Goal: Information Seeking & Learning: Learn about a topic

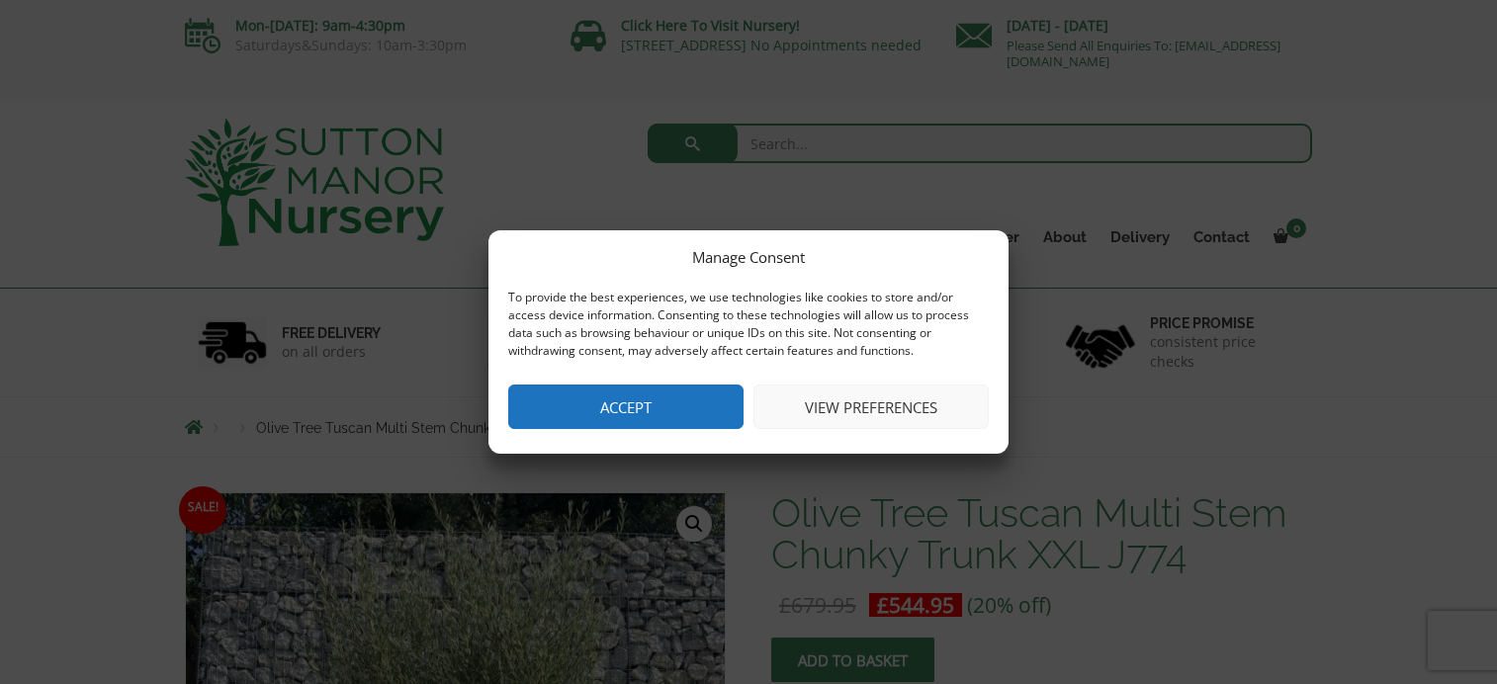
click at [869, 406] on button "View preferences" at bounding box center [871, 407] width 235 height 45
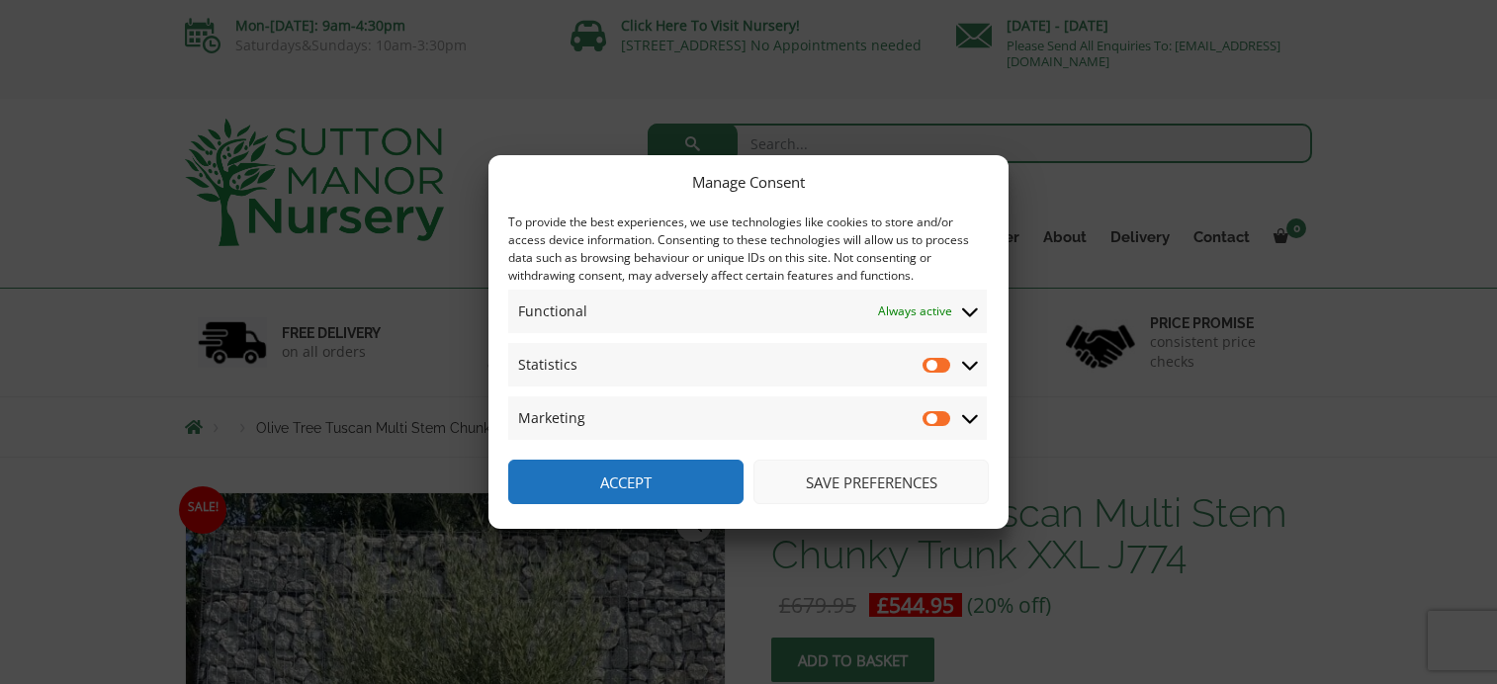
click at [930, 365] on input "Statistics" at bounding box center [938, 365] width 30 height 20
checkbox input "true"
click at [936, 420] on input "Marketing" at bounding box center [938, 418] width 30 height 20
checkbox input "false"
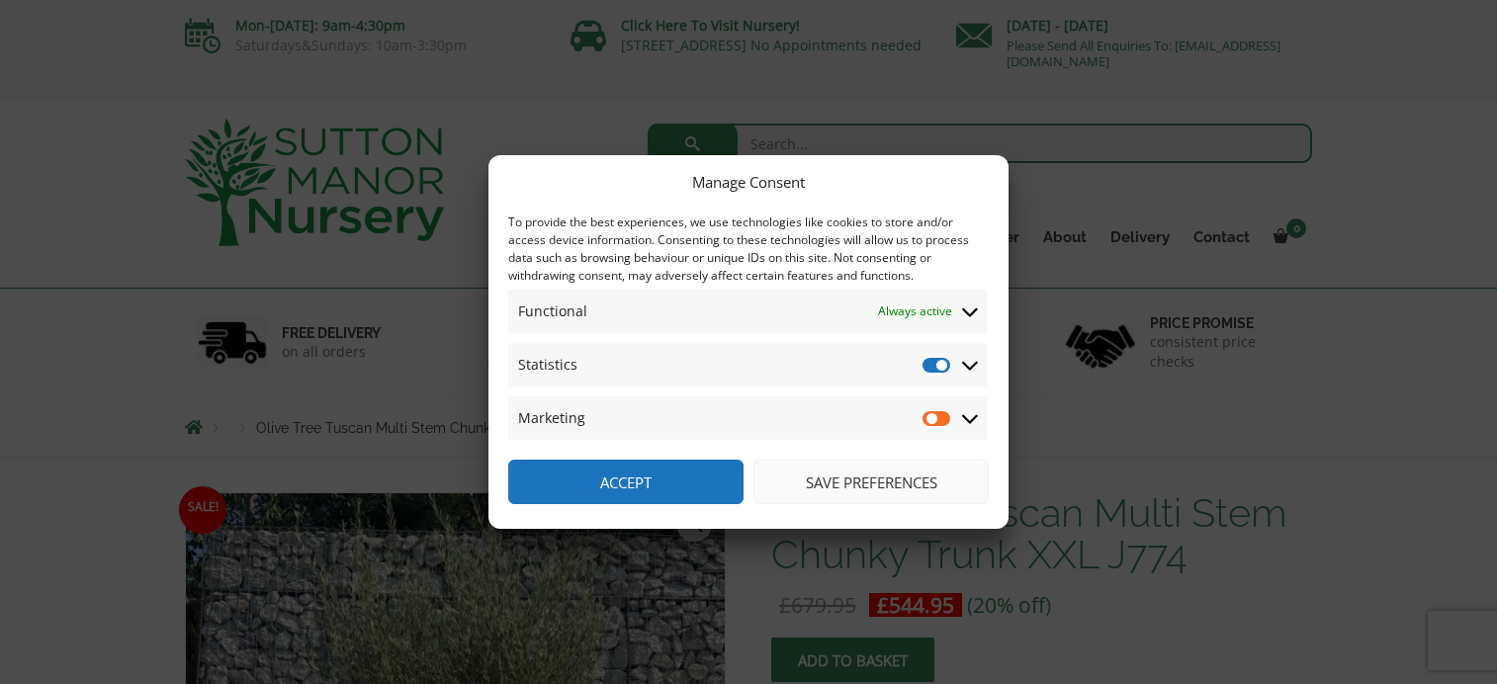
click at [930, 363] on input "Statistics" at bounding box center [938, 365] width 30 height 20
checkbox input "false"
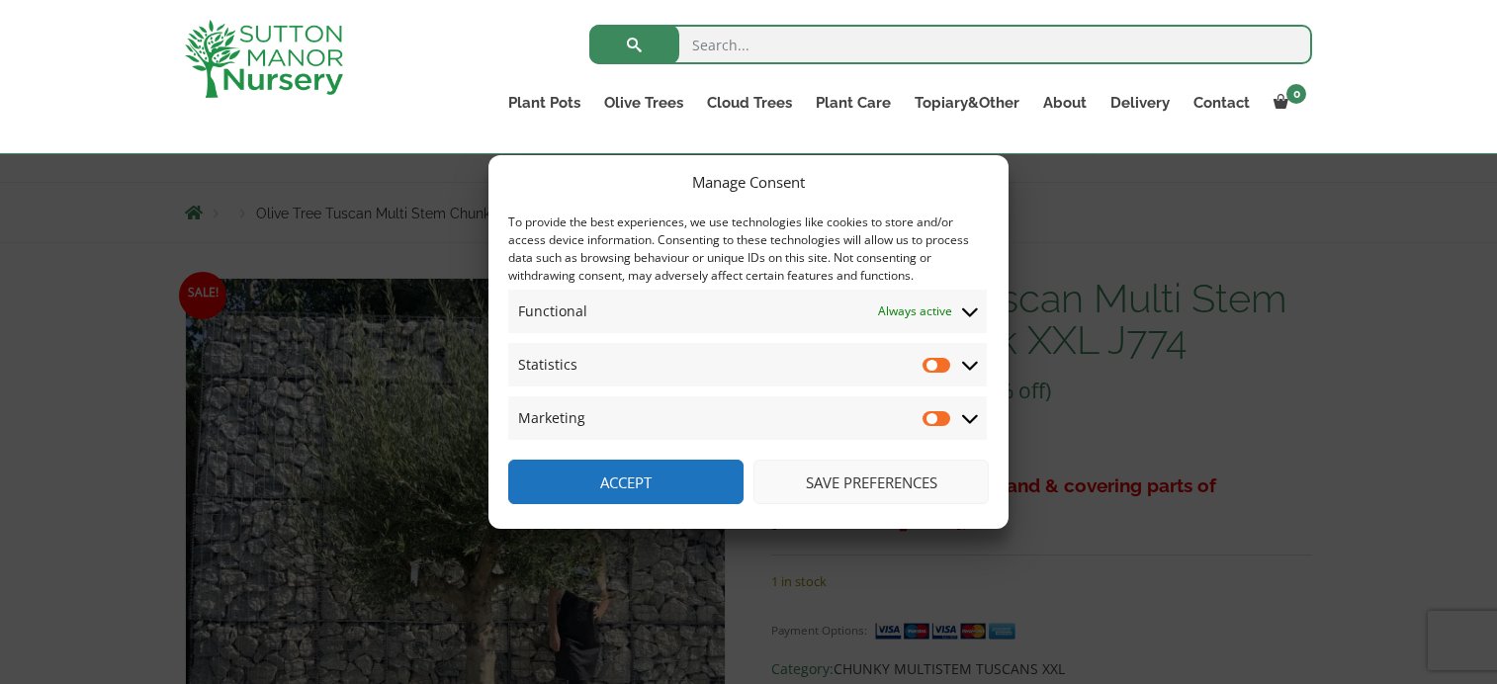
scroll to position [182, 0]
click at [832, 481] on button "Save preferences" at bounding box center [871, 482] width 235 height 45
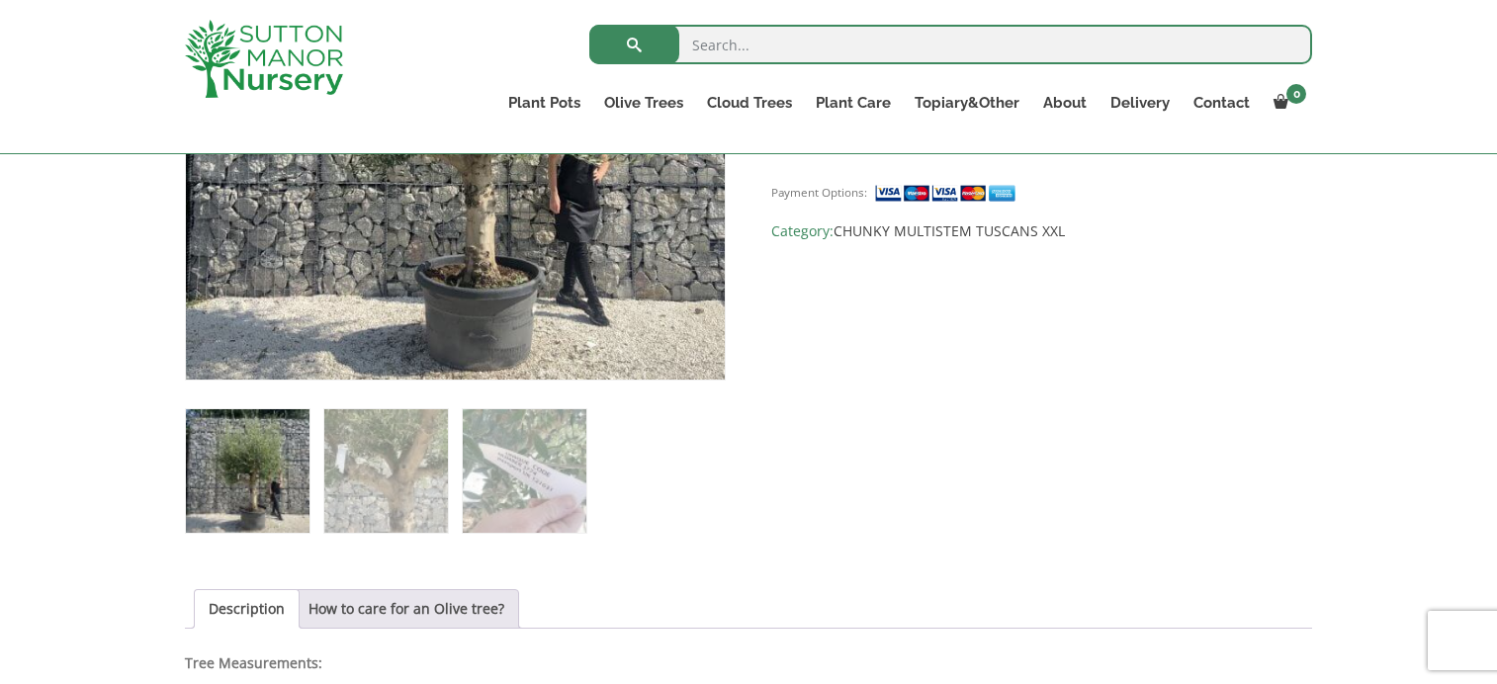
scroll to position [637, 0]
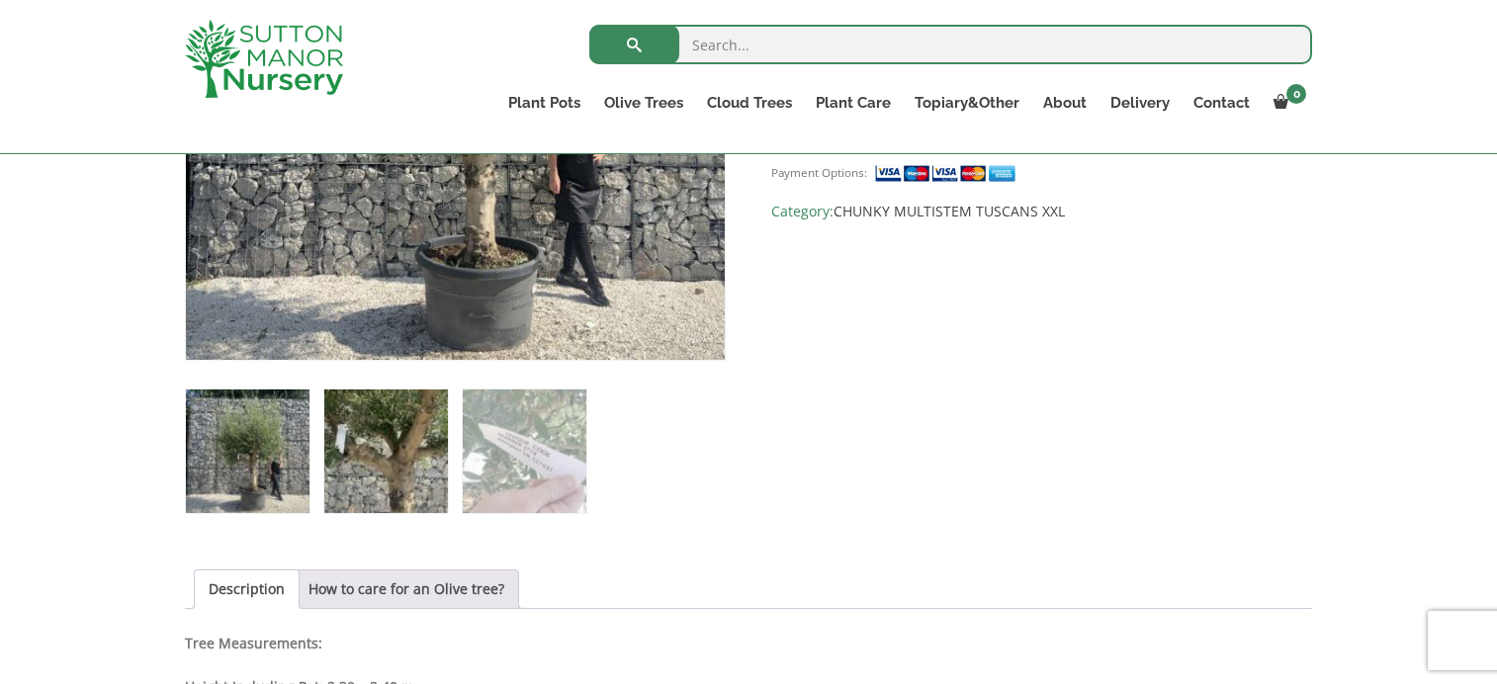
click at [361, 463] on img at bounding box center [386, 452] width 124 height 124
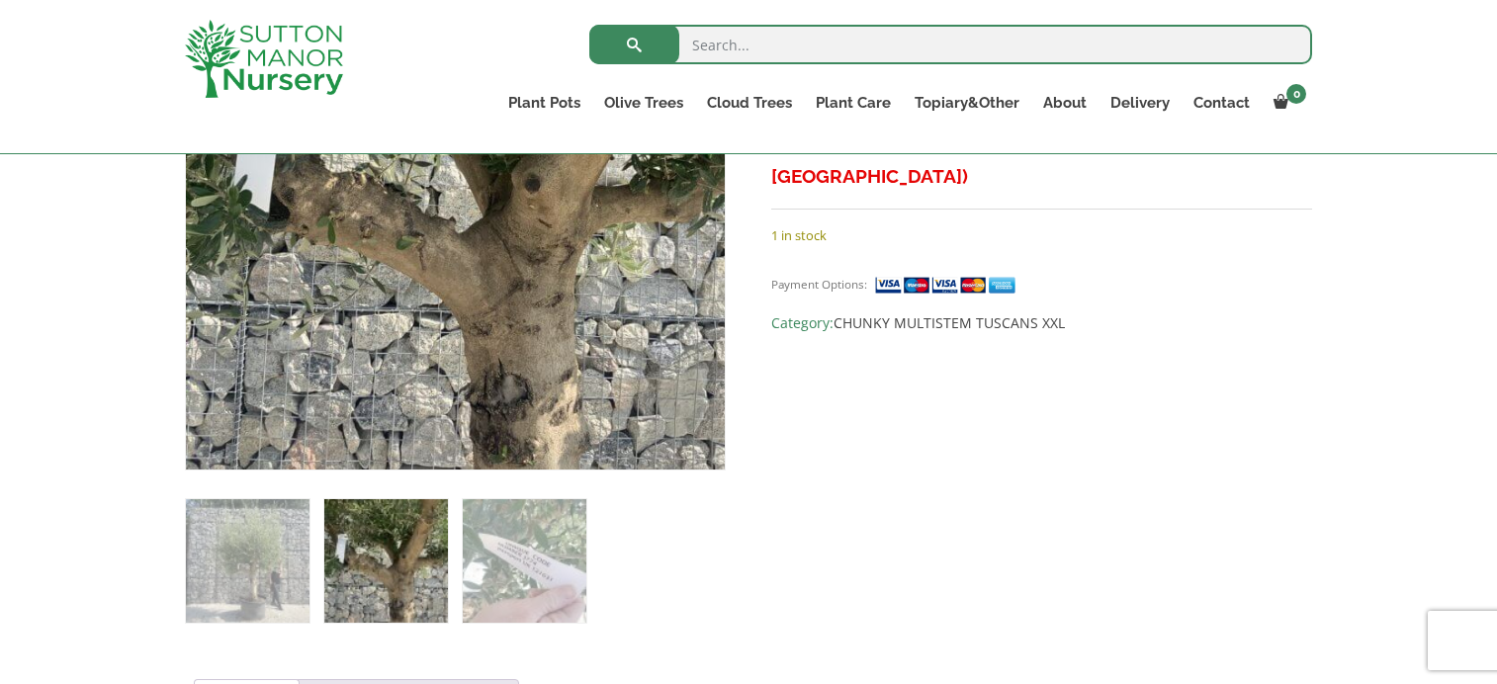
scroll to position [586, 0]
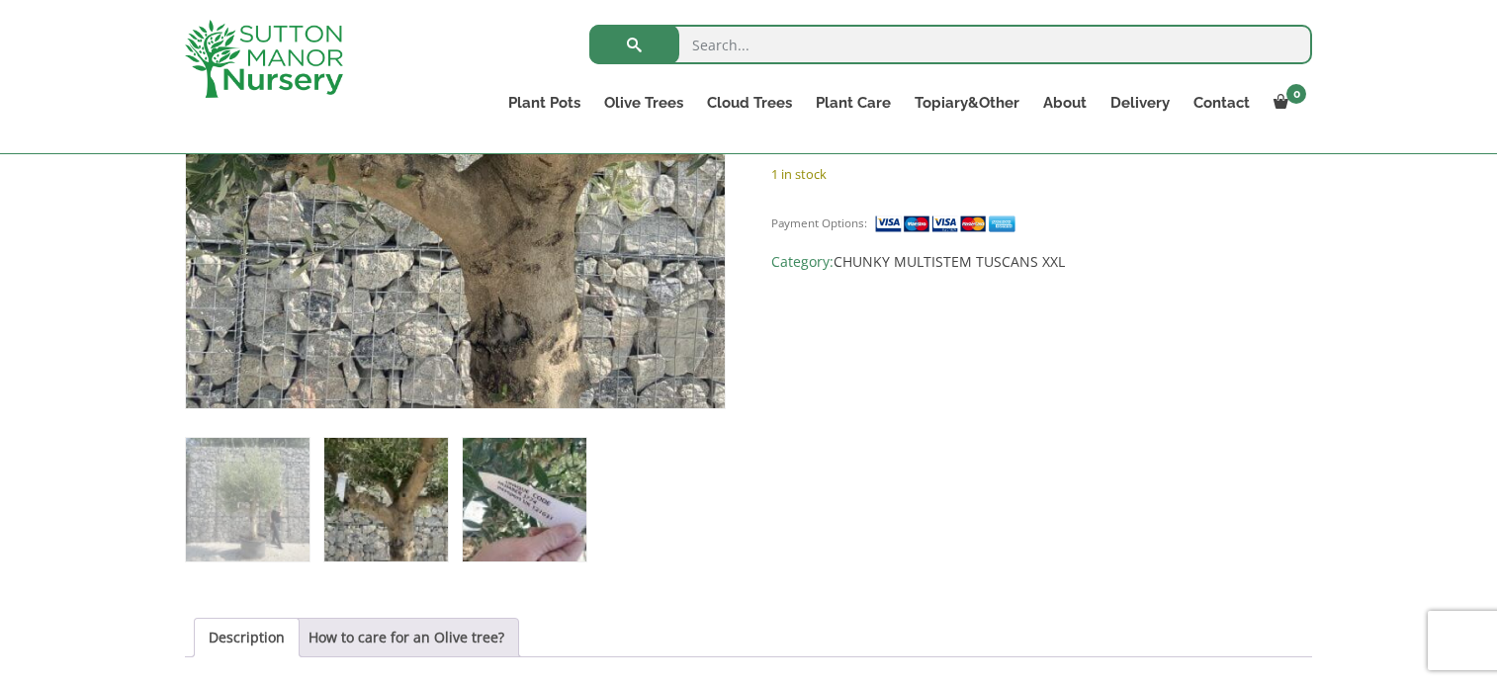
click at [513, 504] on img at bounding box center [525, 500] width 124 height 124
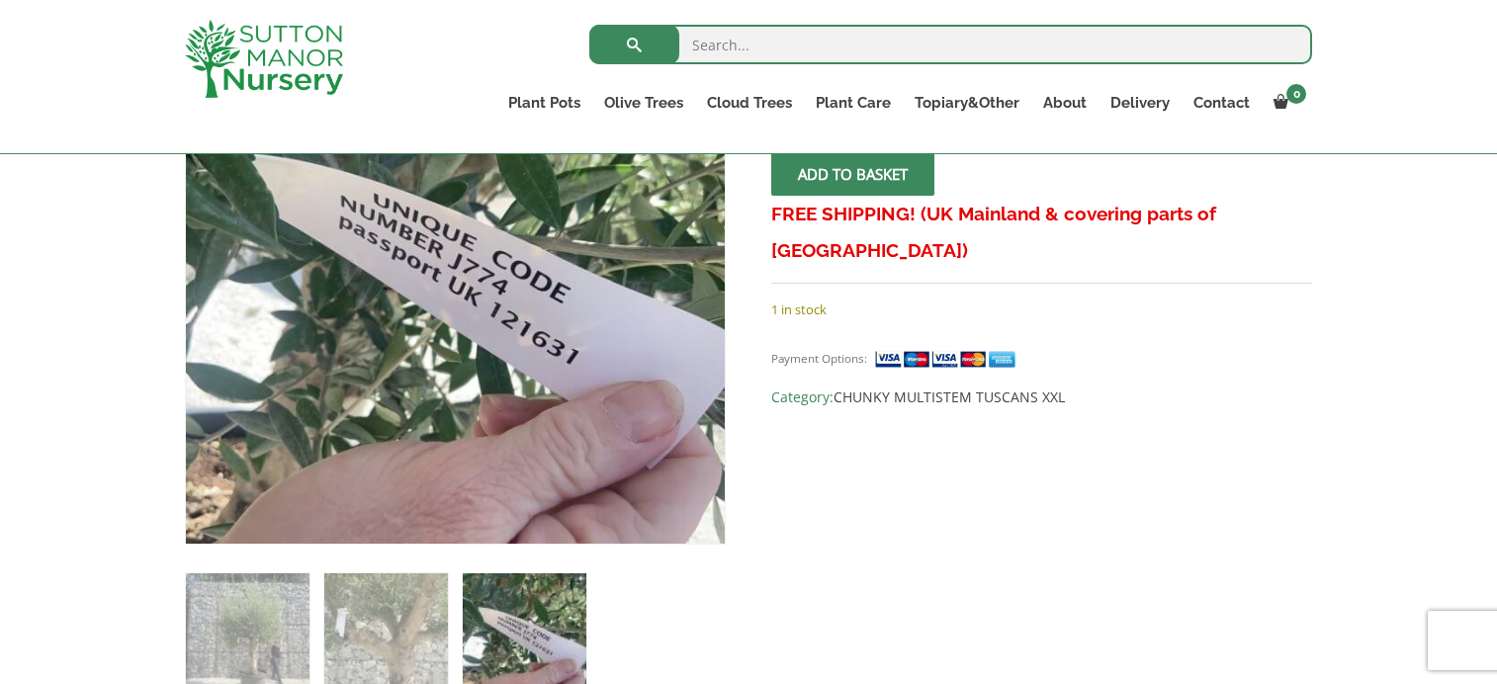
scroll to position [453, 0]
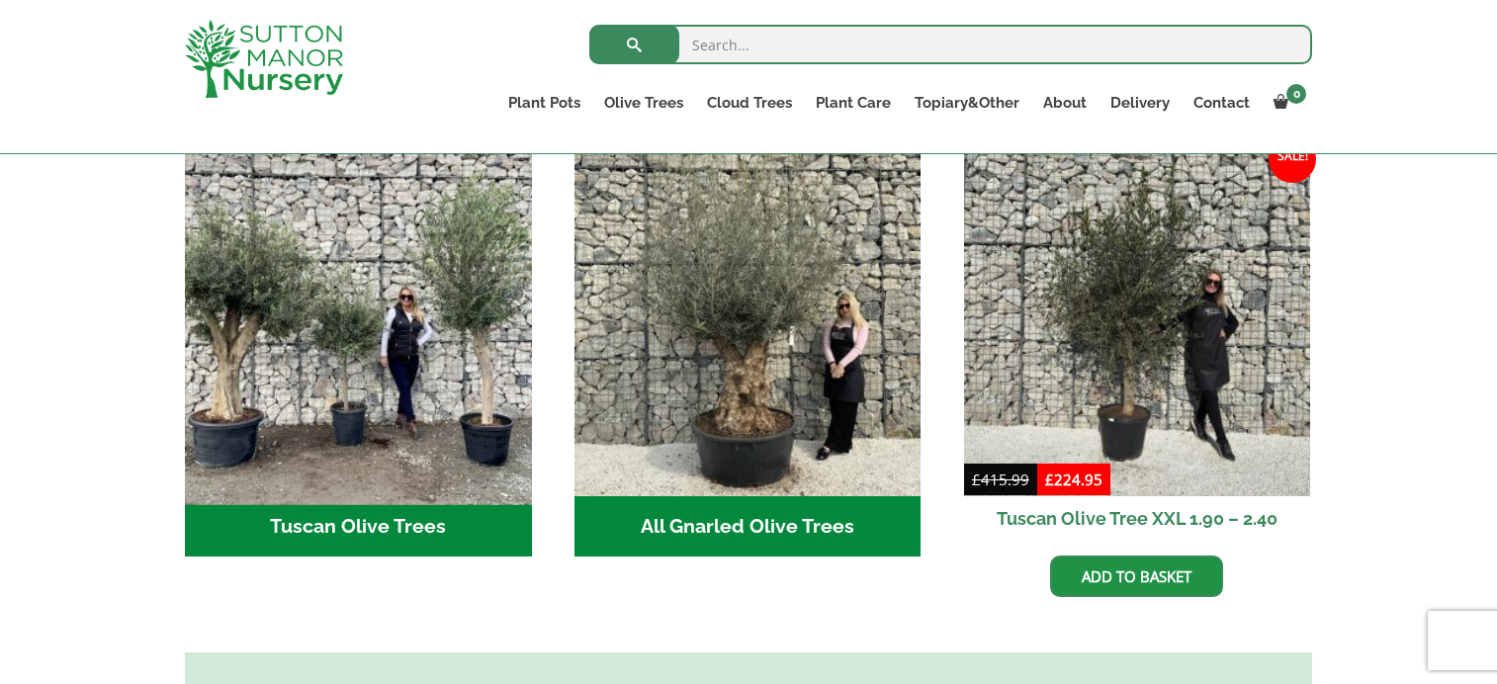
scroll to position [737, 0]
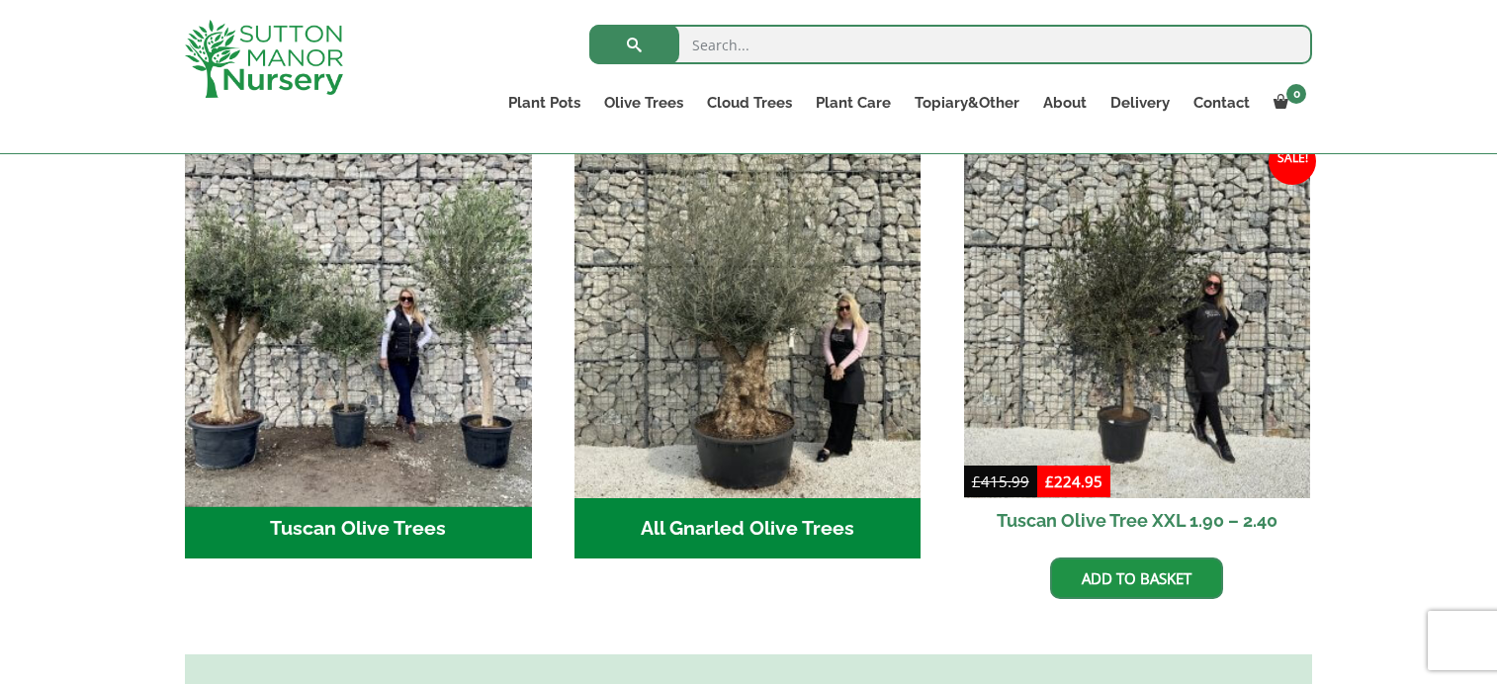
click at [357, 407] on img "Visit product category Tuscan Olive Trees" at bounding box center [358, 324] width 364 height 364
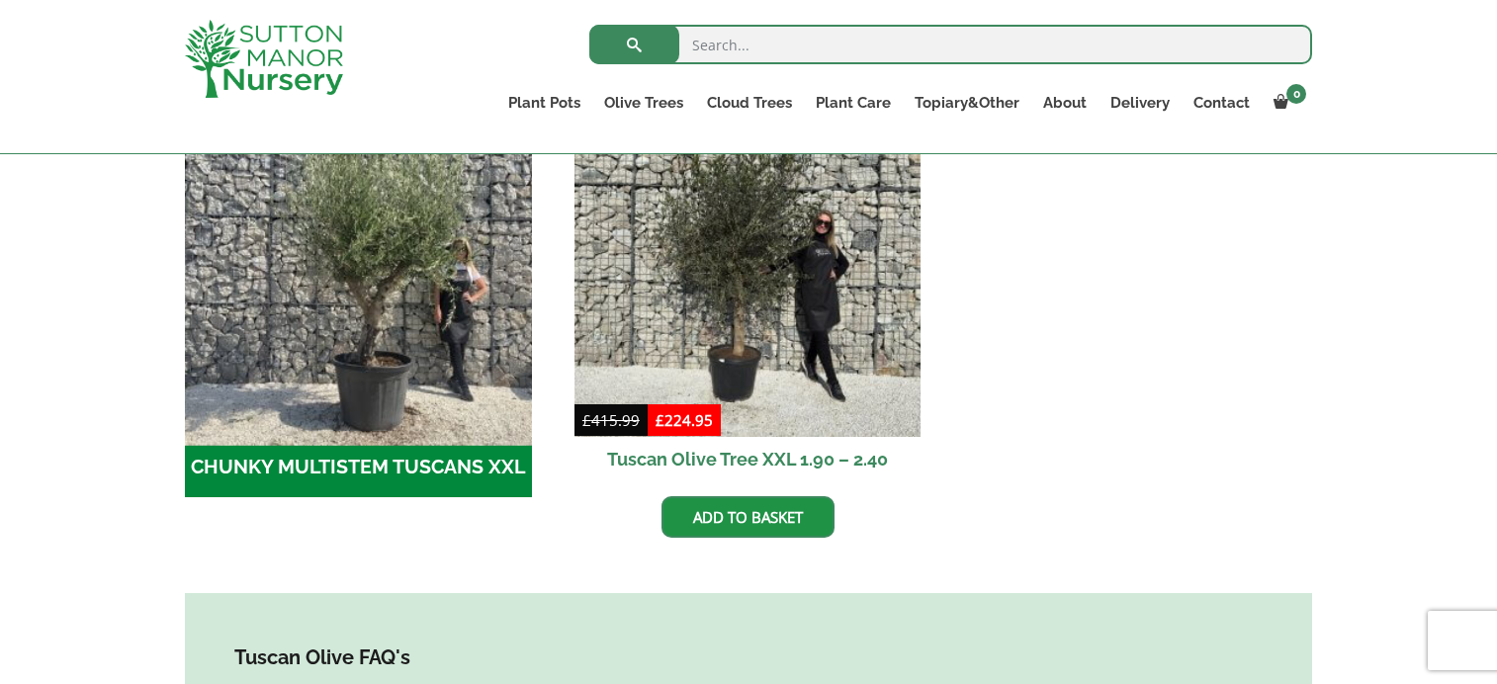
scroll to position [669, 0]
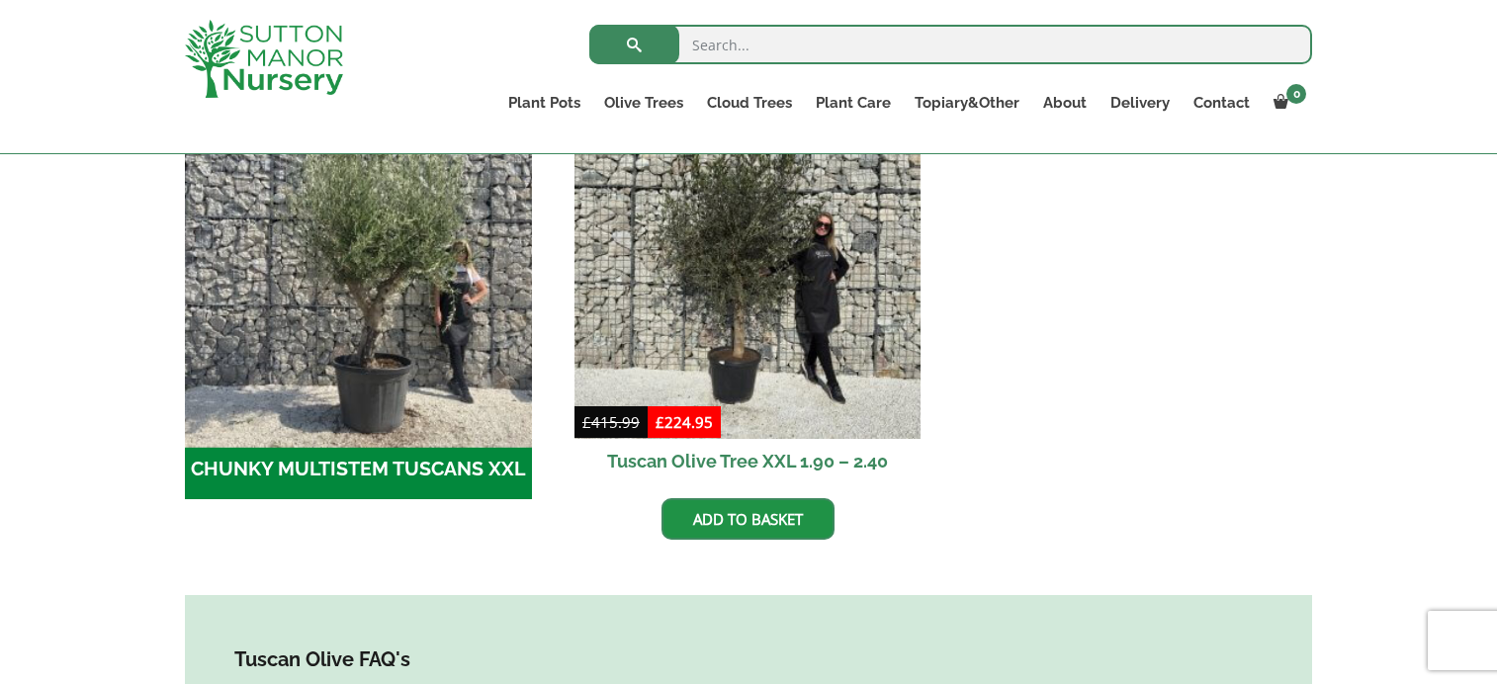
click at [366, 391] on img "Visit product category CHUNKY MULTISTEM TUSCANS XXL" at bounding box center [358, 265] width 364 height 364
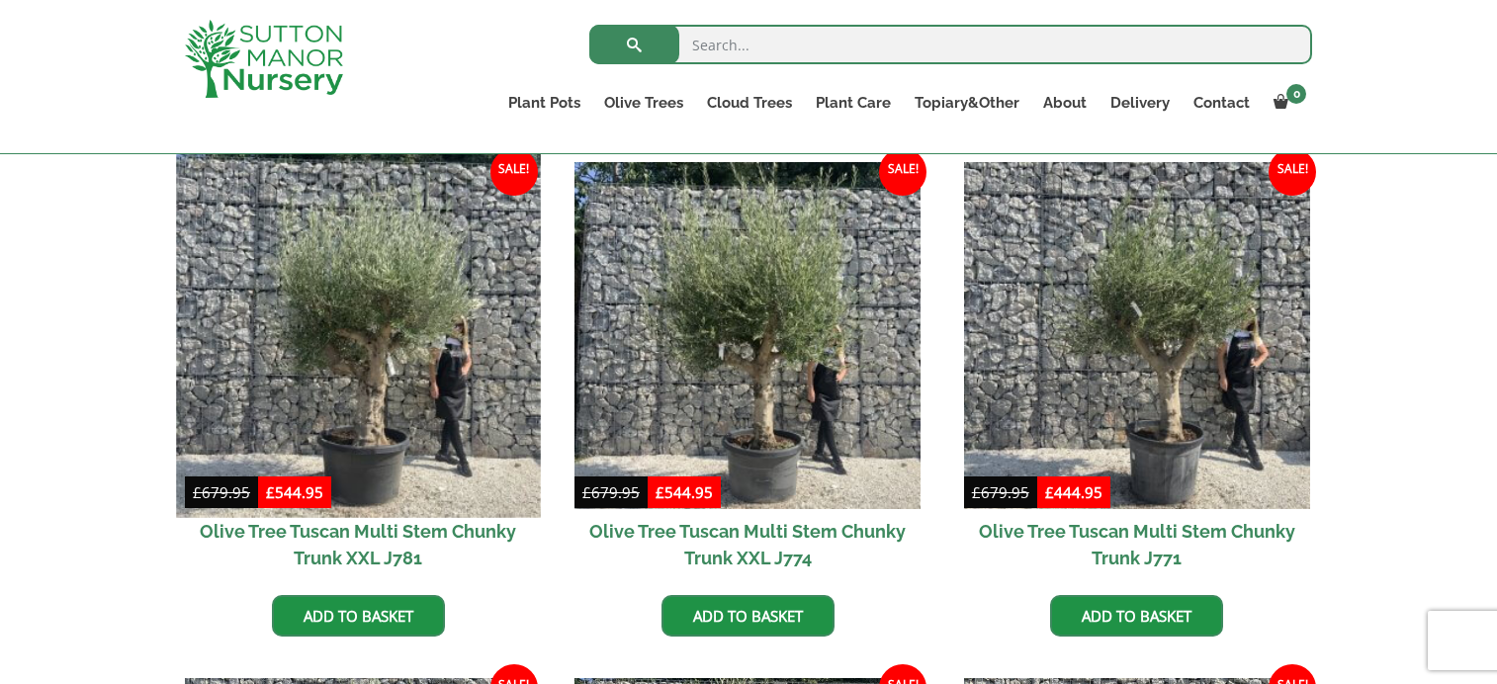
scroll to position [491, 0]
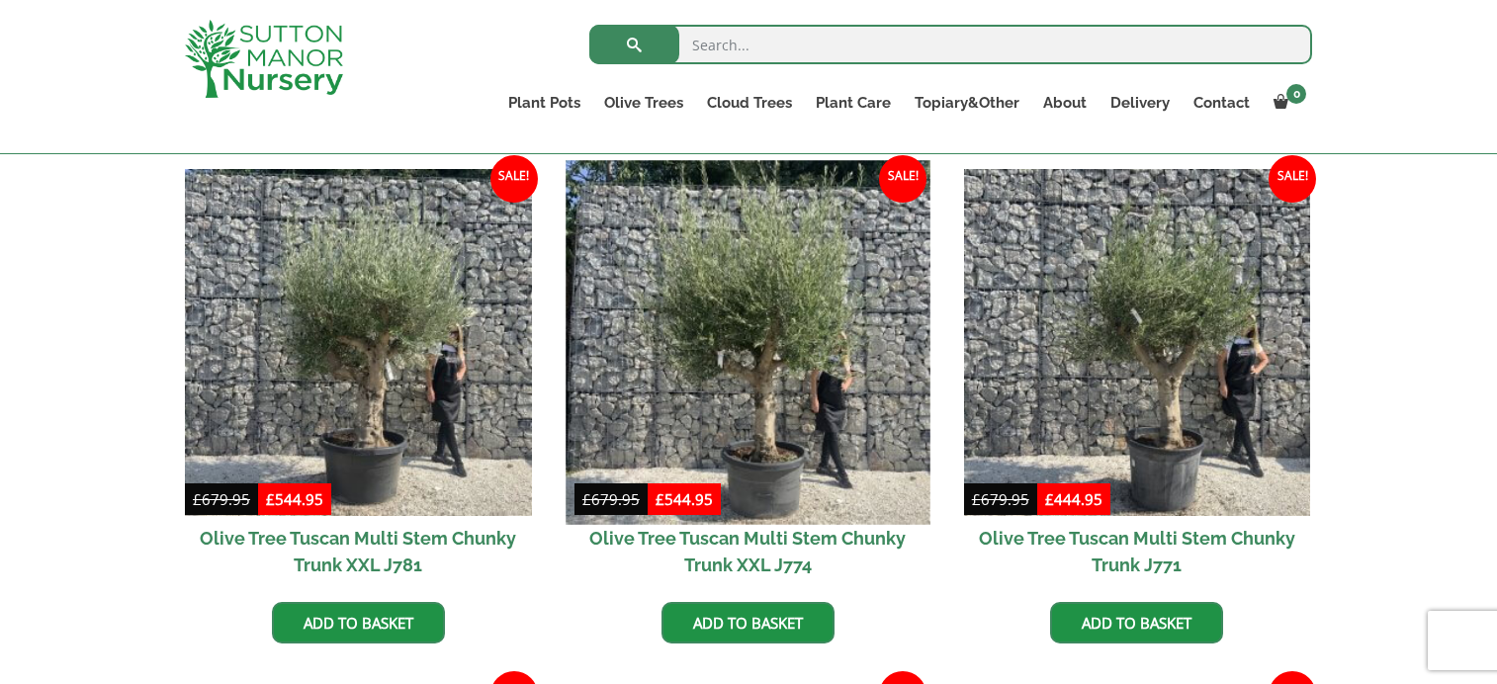
click at [777, 381] on img at bounding box center [748, 342] width 364 height 364
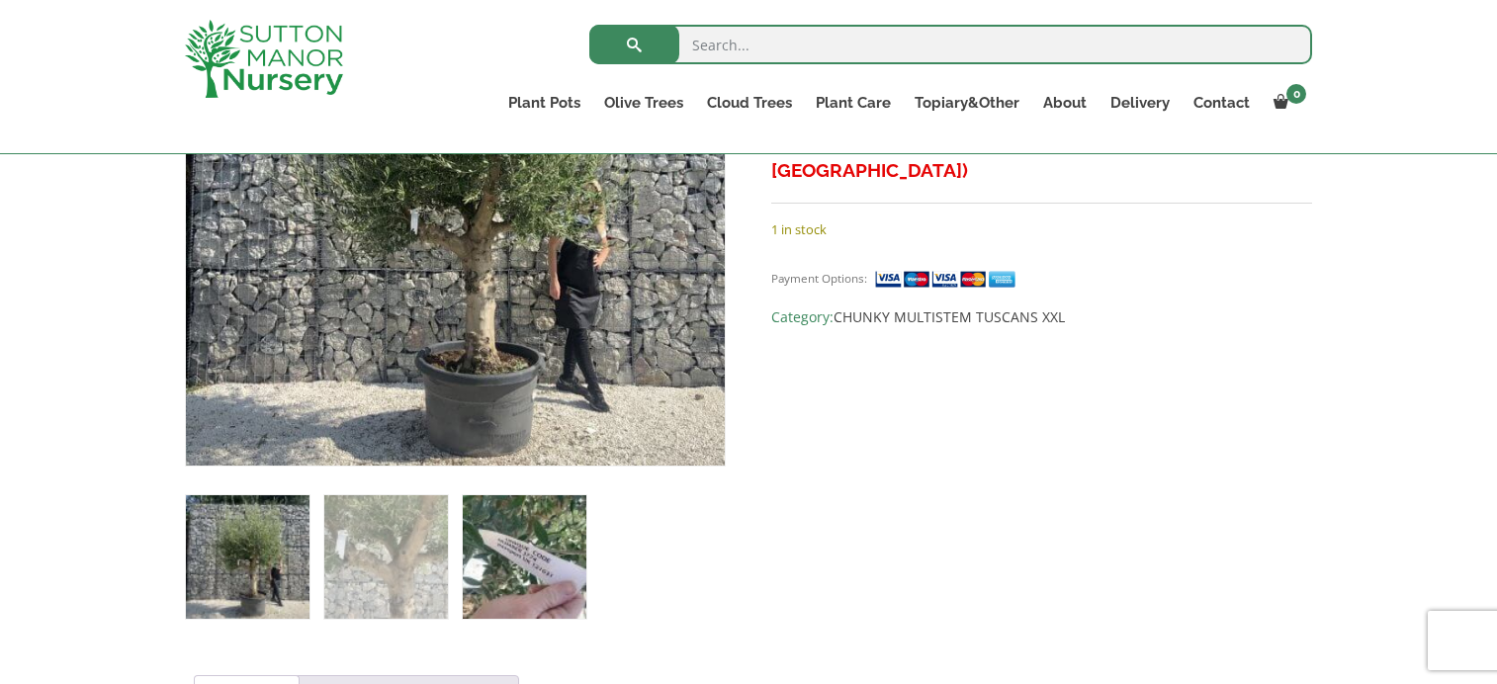
scroll to position [543, 0]
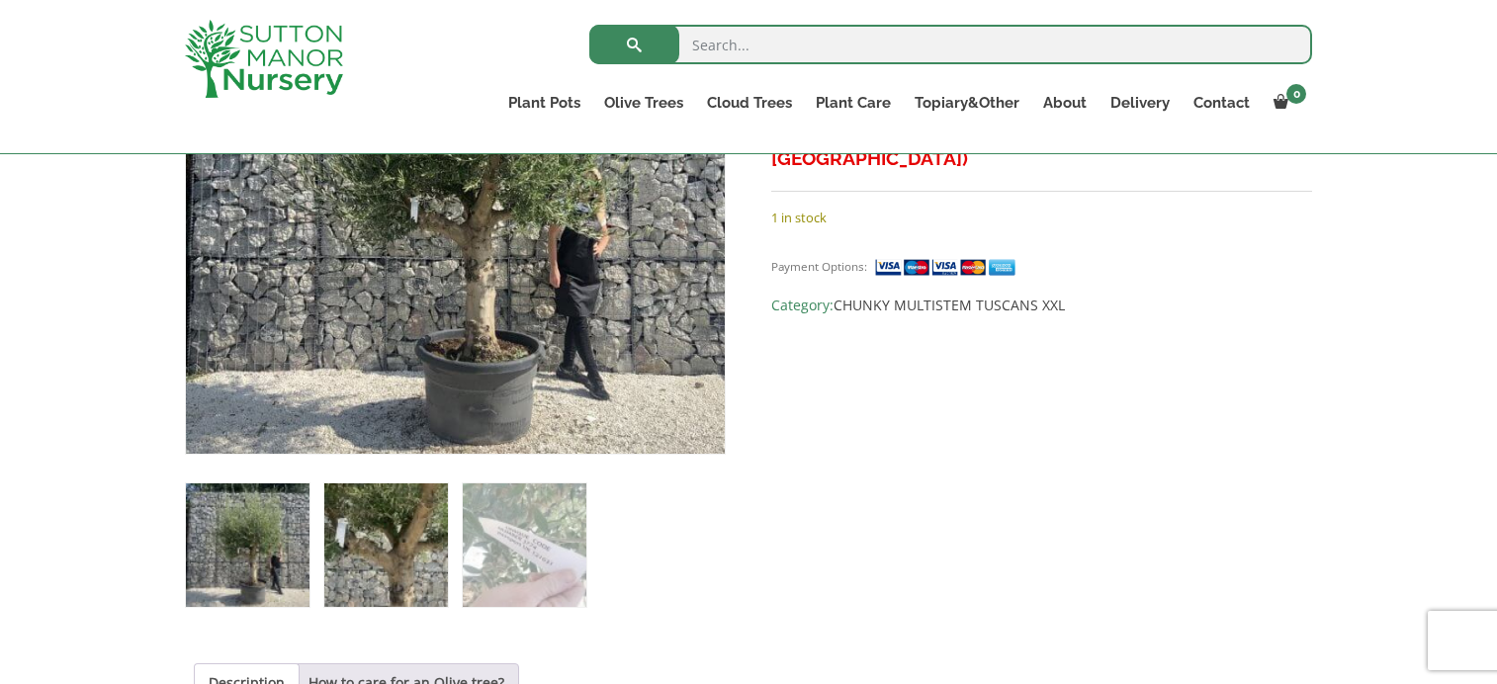
click at [409, 573] on img at bounding box center [386, 546] width 124 height 124
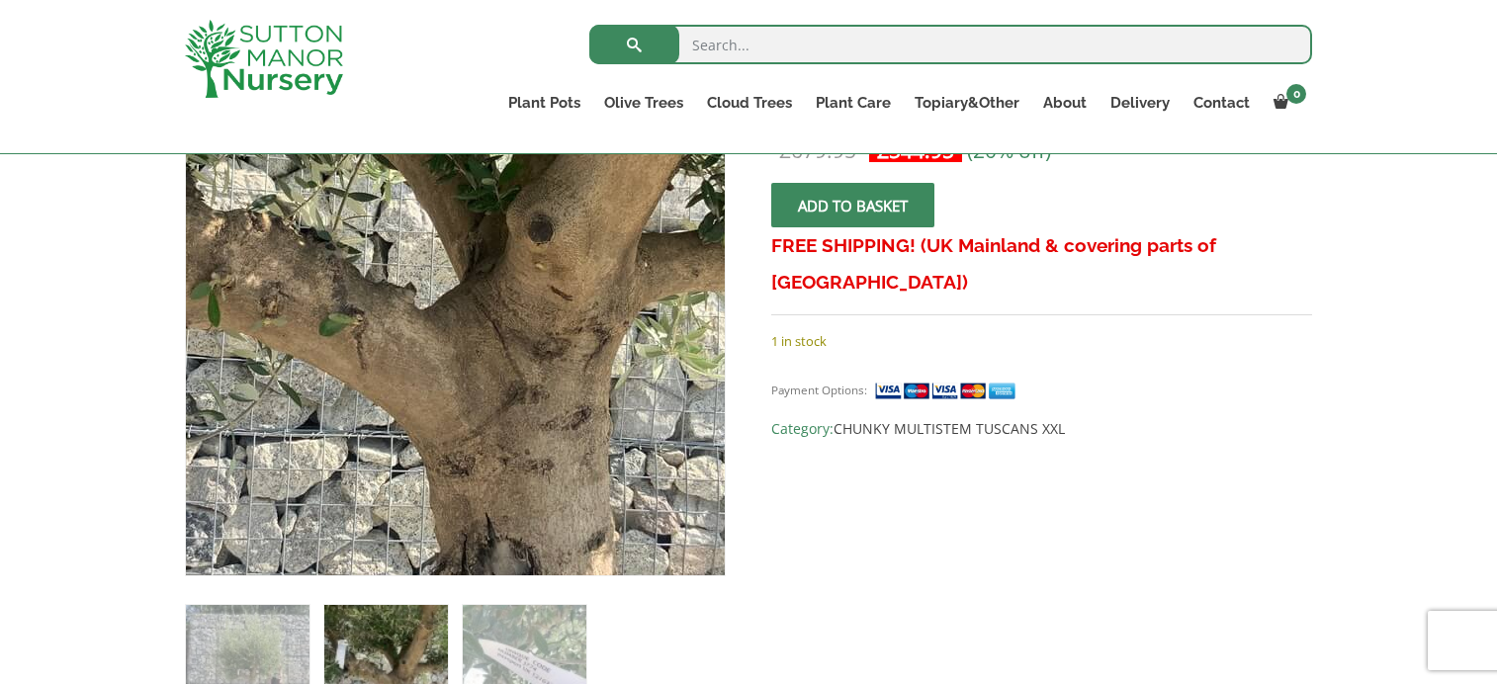
scroll to position [418, 0]
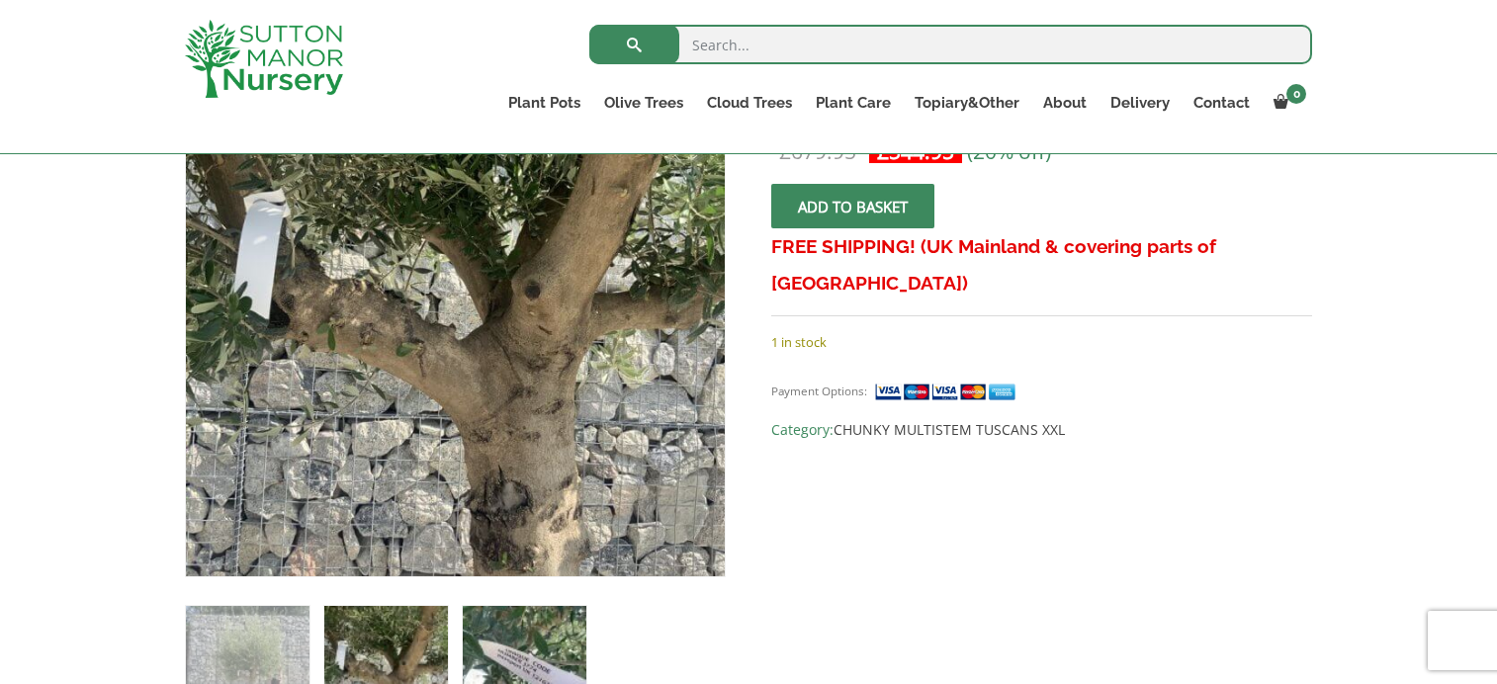
click at [559, 644] on img at bounding box center [525, 668] width 124 height 124
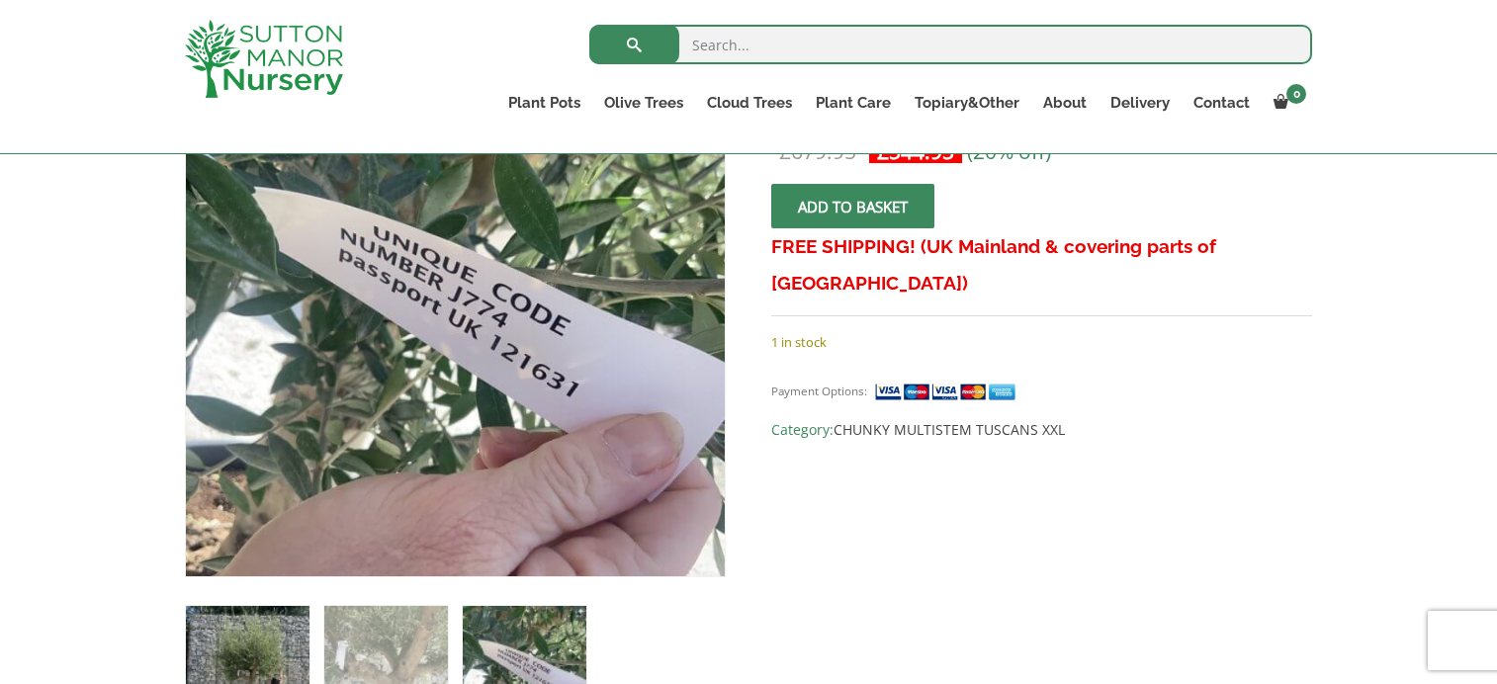
click at [298, 667] on img at bounding box center [248, 668] width 124 height 124
